Goal: Transaction & Acquisition: Purchase product/service

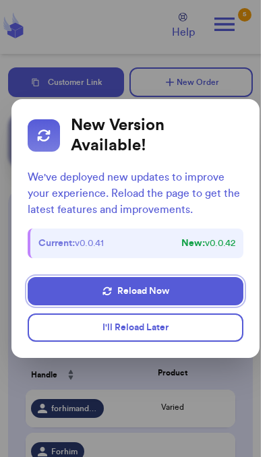
click at [203, 398] on dialog "New Version Available! We've deployed new updates to improve your experience. R…" at bounding box center [135, 228] width 271 height 457
click at [200, 333] on button "I'll Reload Later" at bounding box center [136, 328] width 216 height 28
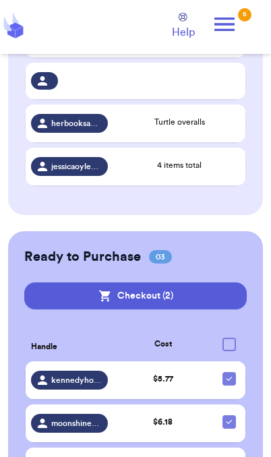
scroll to position [691, 0]
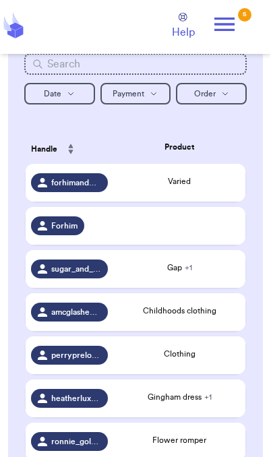
click at [185, 315] on span "Childhoods clothing" at bounding box center [180, 311] width 74 height 8
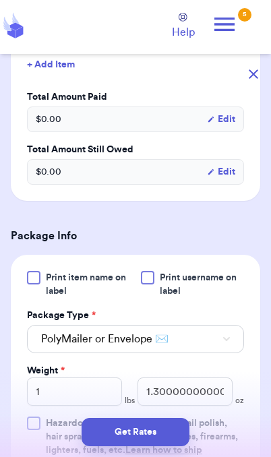
scroll to position [393, 0]
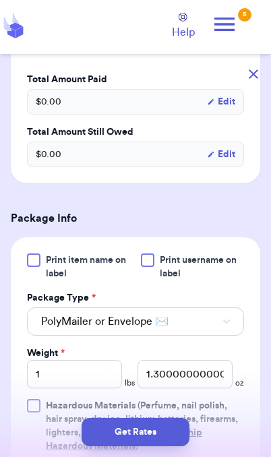
click at [172, 434] on button "Get Rates" at bounding box center [136, 432] width 108 height 28
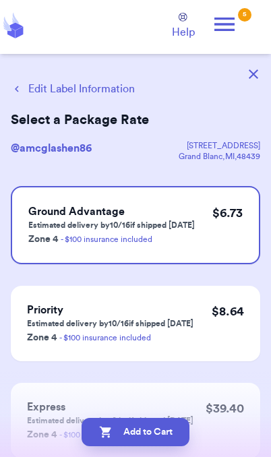
click at [170, 435] on button "Add to Cart" at bounding box center [136, 432] width 108 height 28
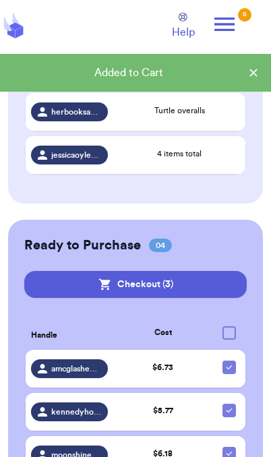
scroll to position [691, 0]
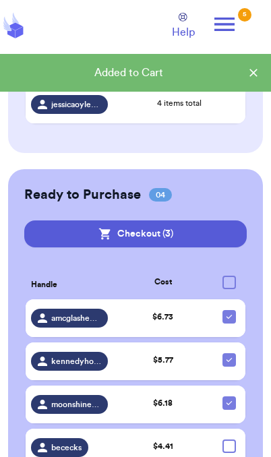
click at [216, 239] on button "Checkout ( 3 )" at bounding box center [135, 234] width 223 height 27
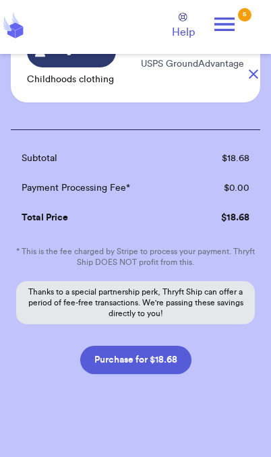
scroll to position [330, 0]
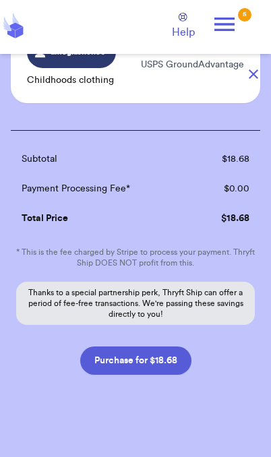
click at [173, 347] on button "Purchase for $18.68" at bounding box center [135, 361] width 111 height 28
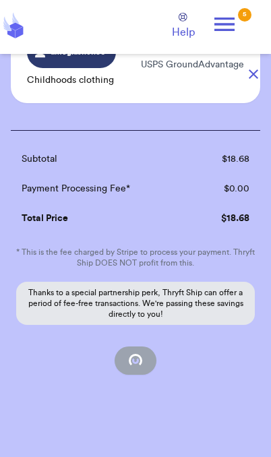
scroll to position [136, 0]
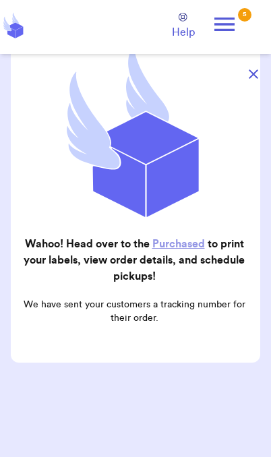
click at [233, 25] on icon at bounding box center [224, 24] width 20 height 13
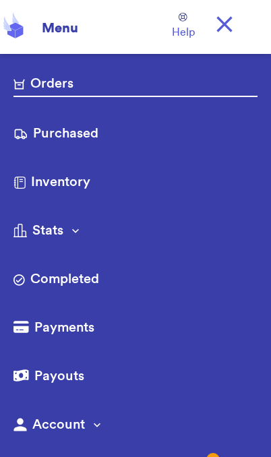
click at [85, 134] on link "Purchased" at bounding box center [135, 135] width 244 height 22
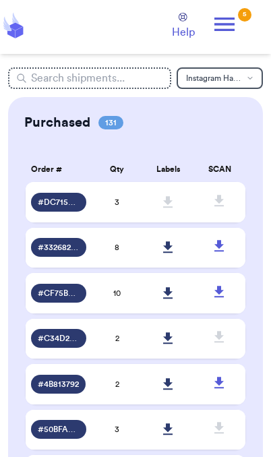
click at [235, 30] on icon at bounding box center [224, 24] width 27 height 27
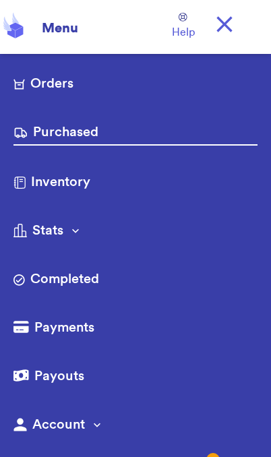
click at [232, 28] on icon at bounding box center [224, 24] width 27 height 27
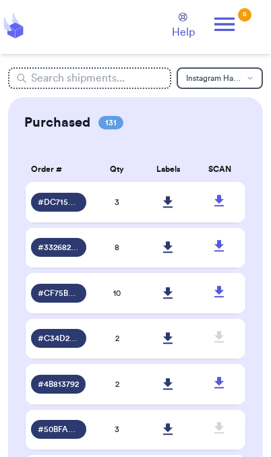
click at [165, 208] on icon at bounding box center [168, 202] width 10 height 12
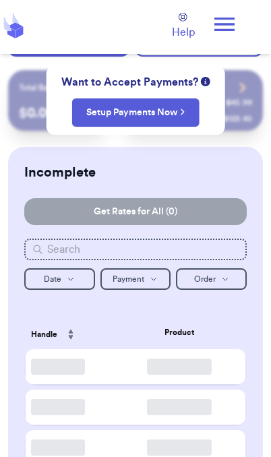
scroll to position [3, 0]
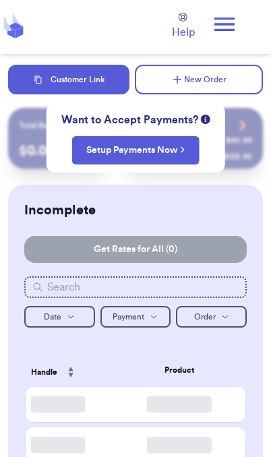
checkbox input "false"
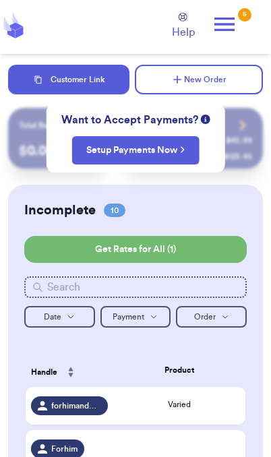
click at [85, 86] on button "Customer Link" at bounding box center [68, 80] width 121 height 30
